Goal: Information Seeking & Learning: Check status

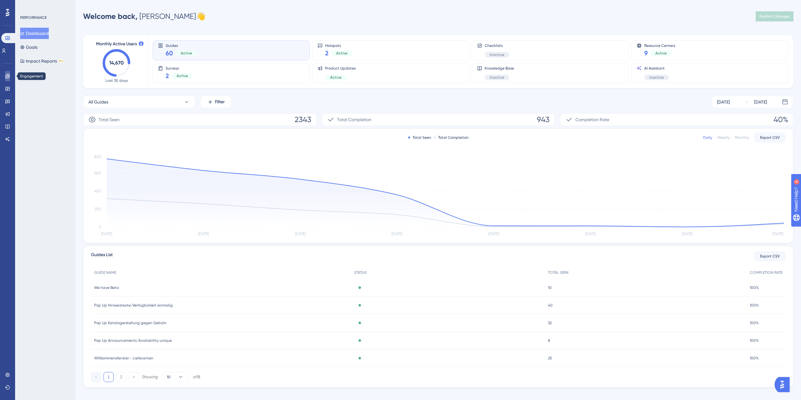
click at [8, 77] on icon at bounding box center [7, 76] width 4 height 4
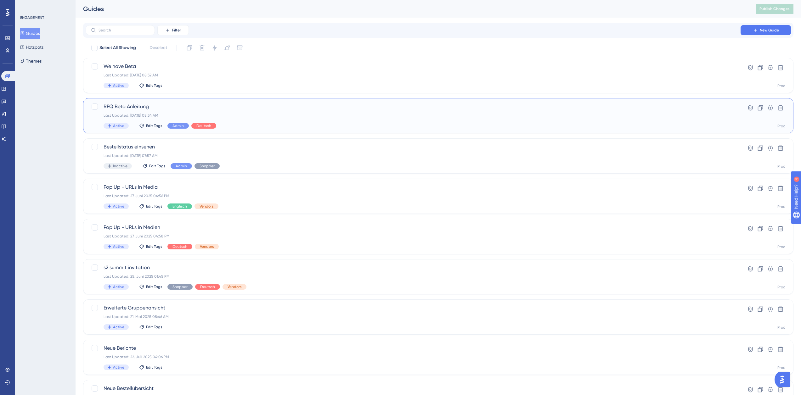
click at [193, 109] on span "RFQ Beta Anleitung" at bounding box center [412, 107] width 619 height 8
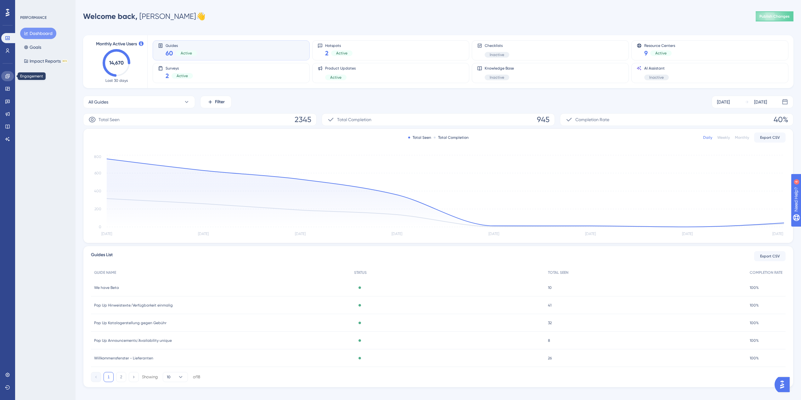
click at [9, 79] on link at bounding box center [7, 76] width 13 height 10
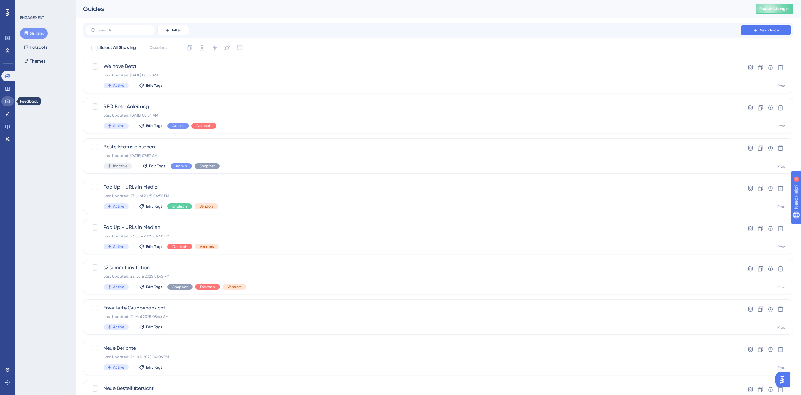
click at [8, 104] on link at bounding box center [7, 101] width 13 height 10
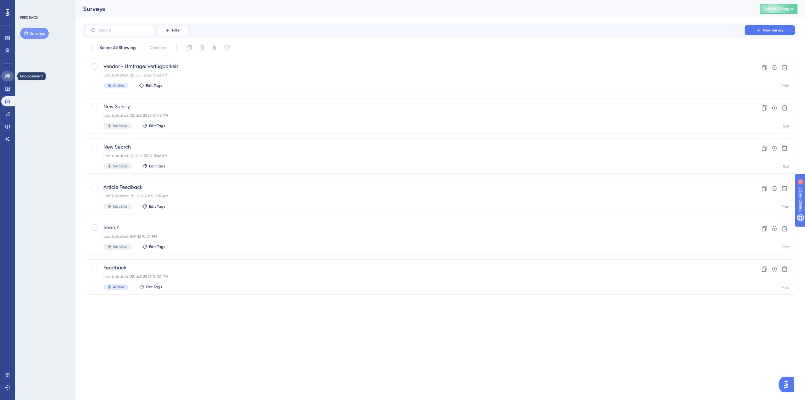
click at [8, 78] on icon at bounding box center [7, 76] width 5 height 5
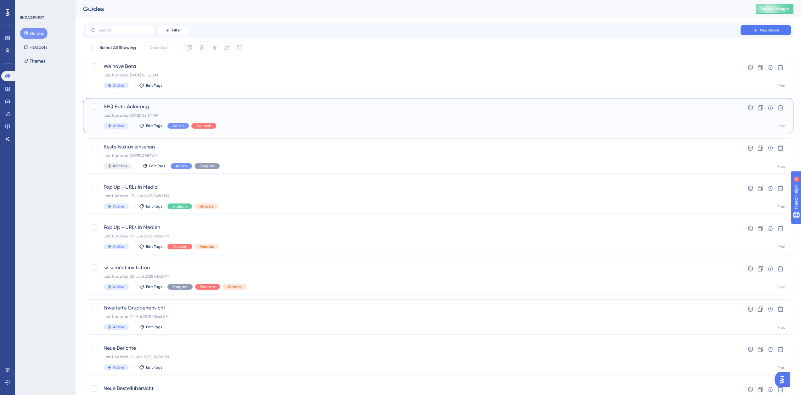
click at [192, 105] on span "RFQ Beta Anleitung" at bounding box center [412, 107] width 619 height 8
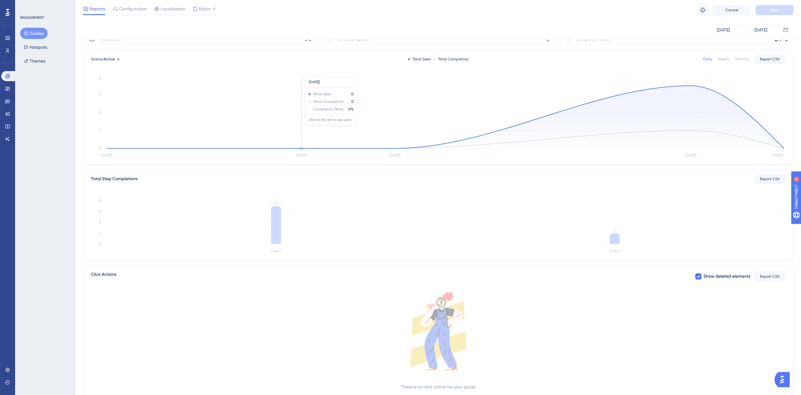
scroll to position [44, 0]
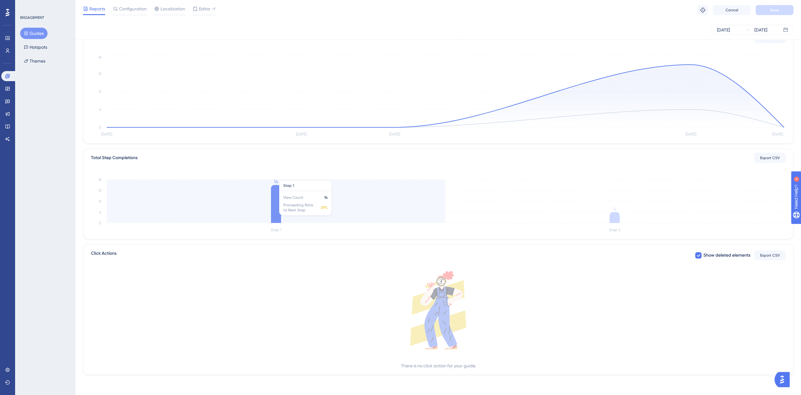
click at [276, 219] on icon at bounding box center [276, 204] width 10 height 38
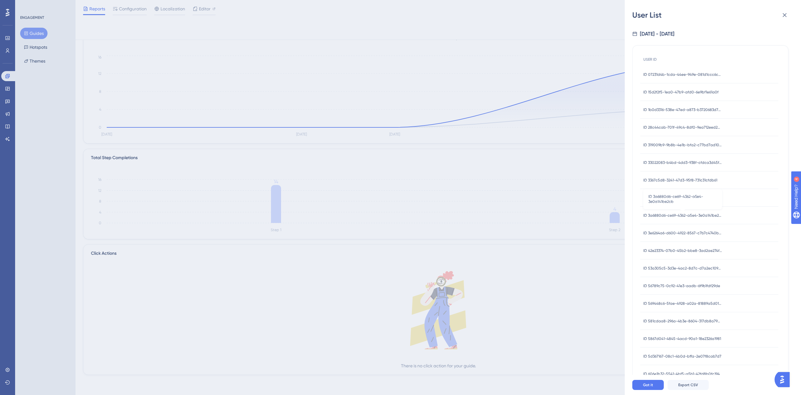
scroll to position [66, 0]
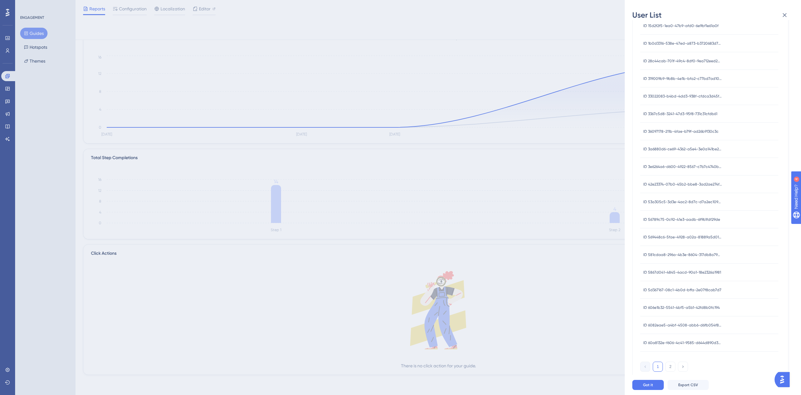
click at [321, 294] on div "User List 8/22/2025 - 8/26/2025 USER ID ID 07231d4b-1cda-44ee-949e-081d1ccc6c09…" at bounding box center [400, 197] width 801 height 395
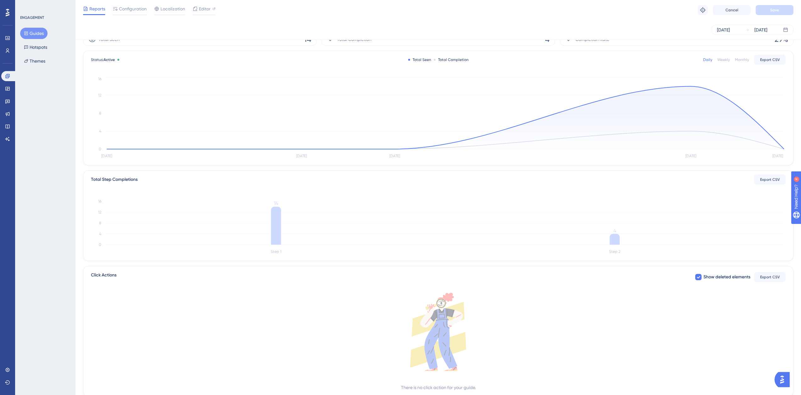
scroll to position [0, 0]
